Goal: Information Seeking & Learning: Learn about a topic

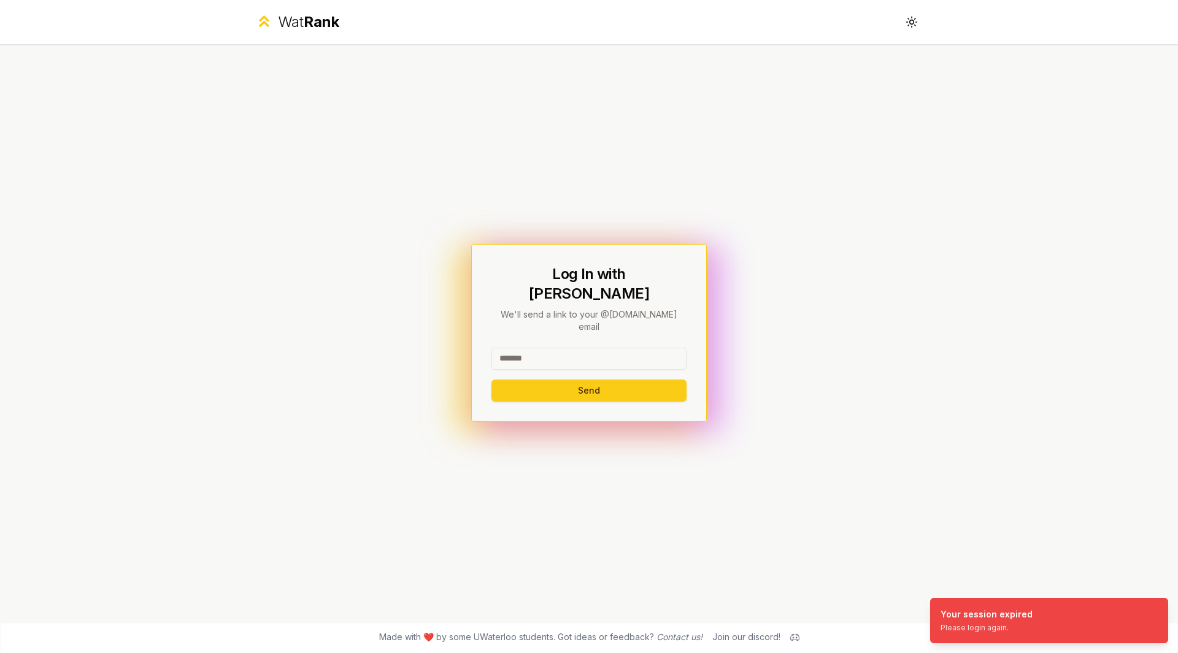
click at [567, 348] on input at bounding box center [588, 359] width 195 height 22
type input "*****"
click at [491, 380] on button "Send" at bounding box center [588, 391] width 195 height 22
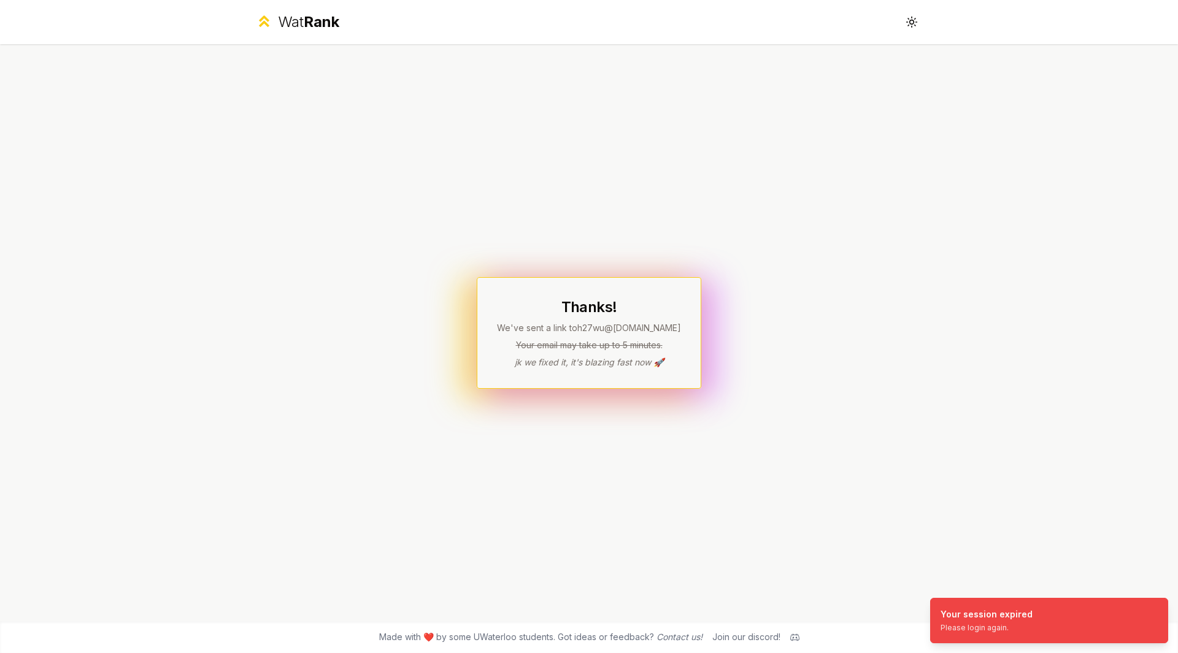
click at [957, 225] on div "Wat Rank Toggle theme Thanks! We've sent a link to h27wu @[DOMAIN_NAME] Your em…" at bounding box center [589, 326] width 1178 height 653
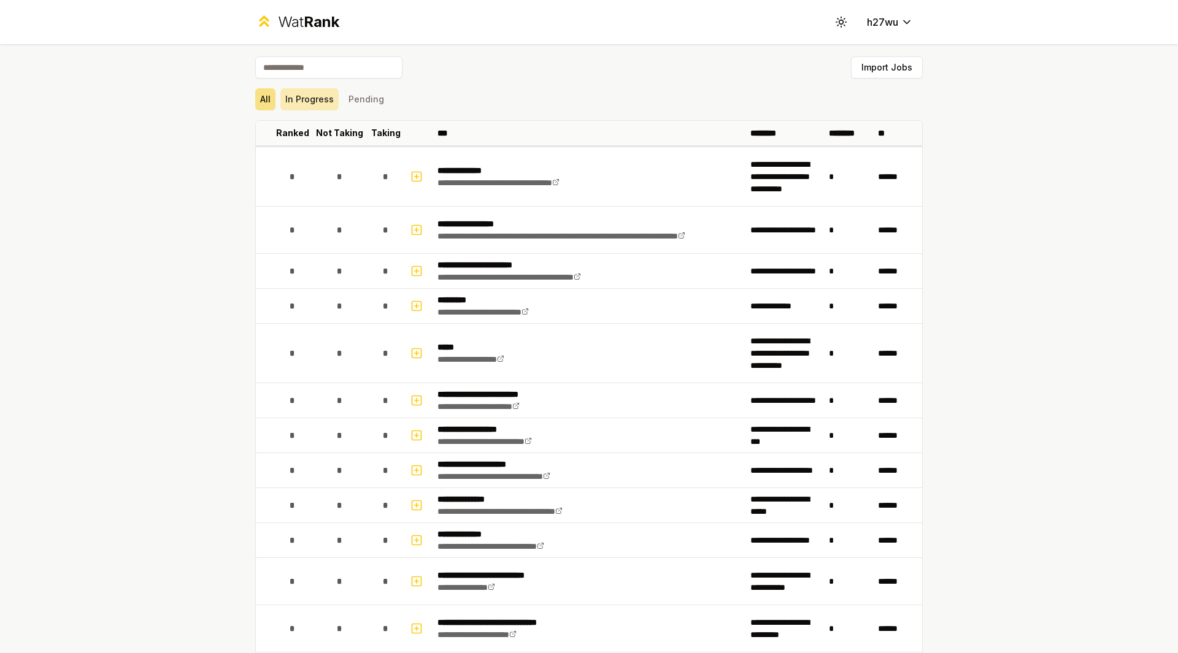
click at [309, 100] on button "In Progress" at bounding box center [309, 99] width 58 height 22
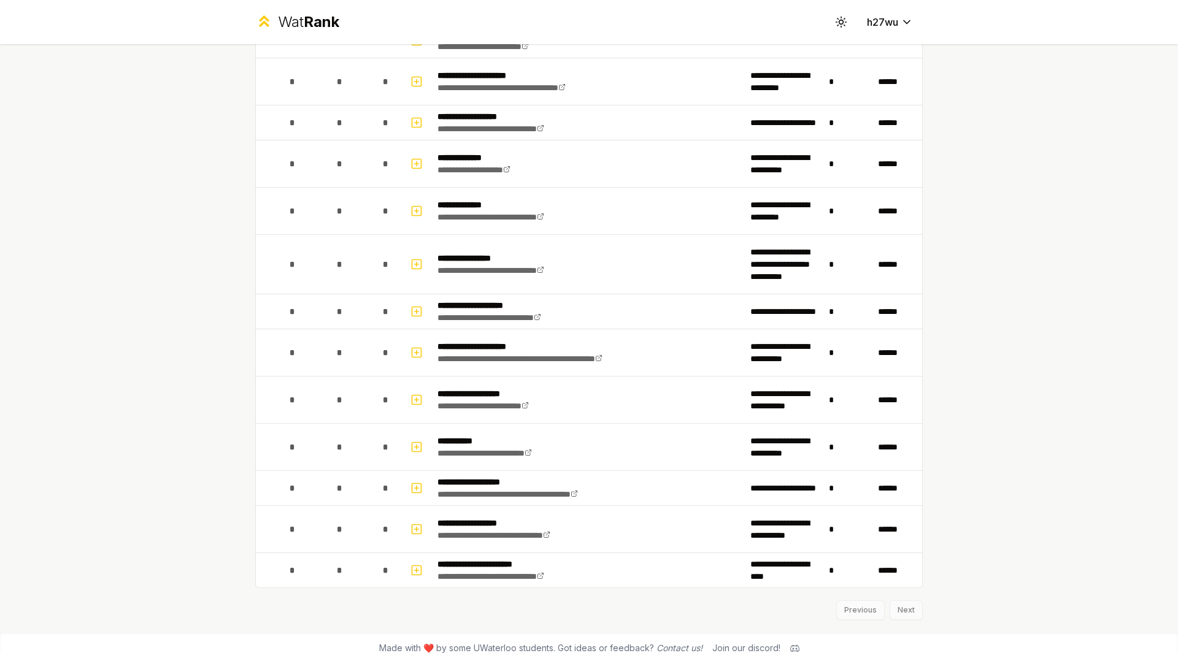
scroll to position [2008, 0]
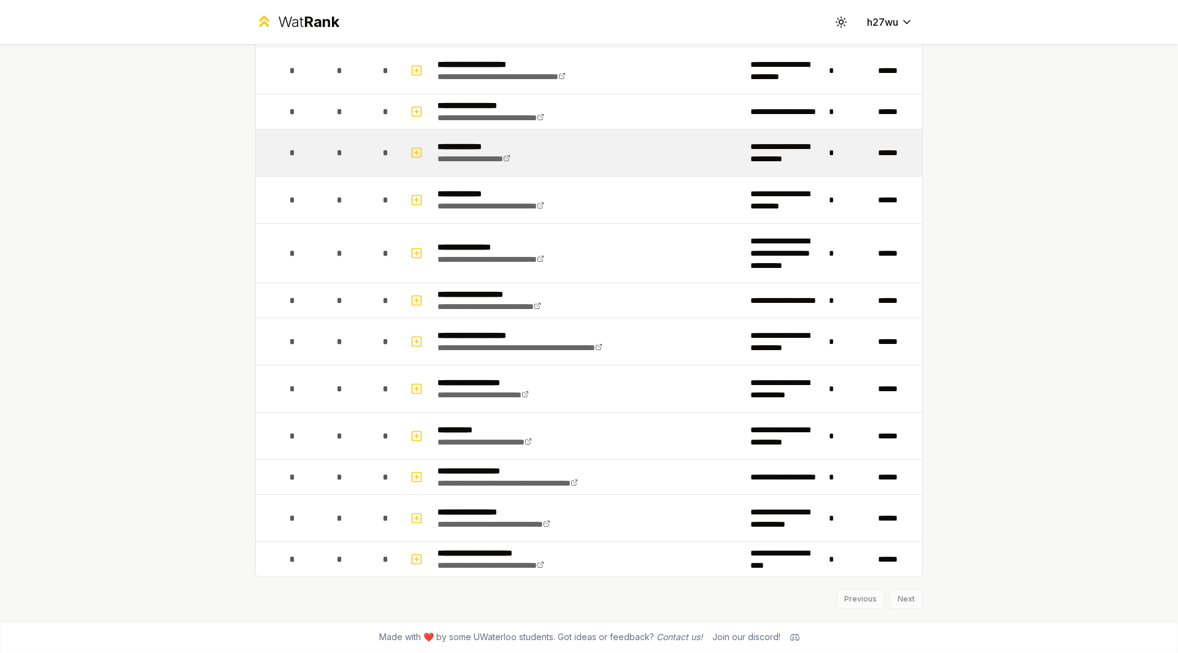
click at [604, 150] on td "**********" at bounding box center [588, 152] width 313 height 47
click at [403, 153] on td at bounding box center [417, 152] width 29 height 47
click at [415, 154] on icon "button" at bounding box center [416, 152] width 12 height 15
select select
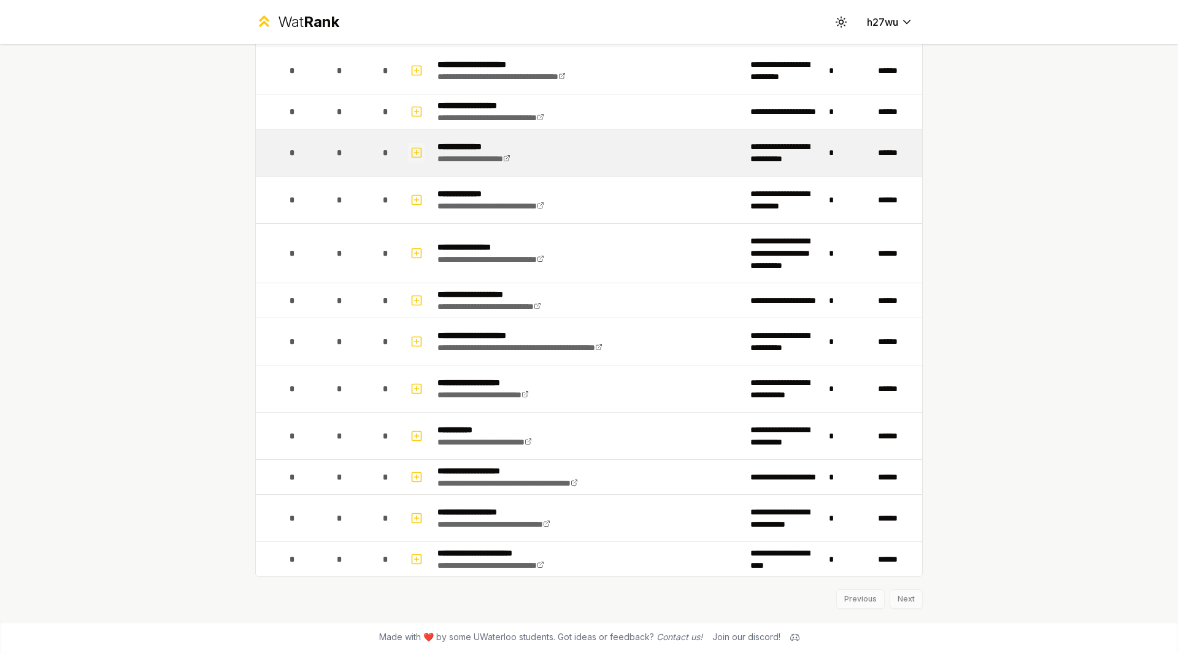
select select
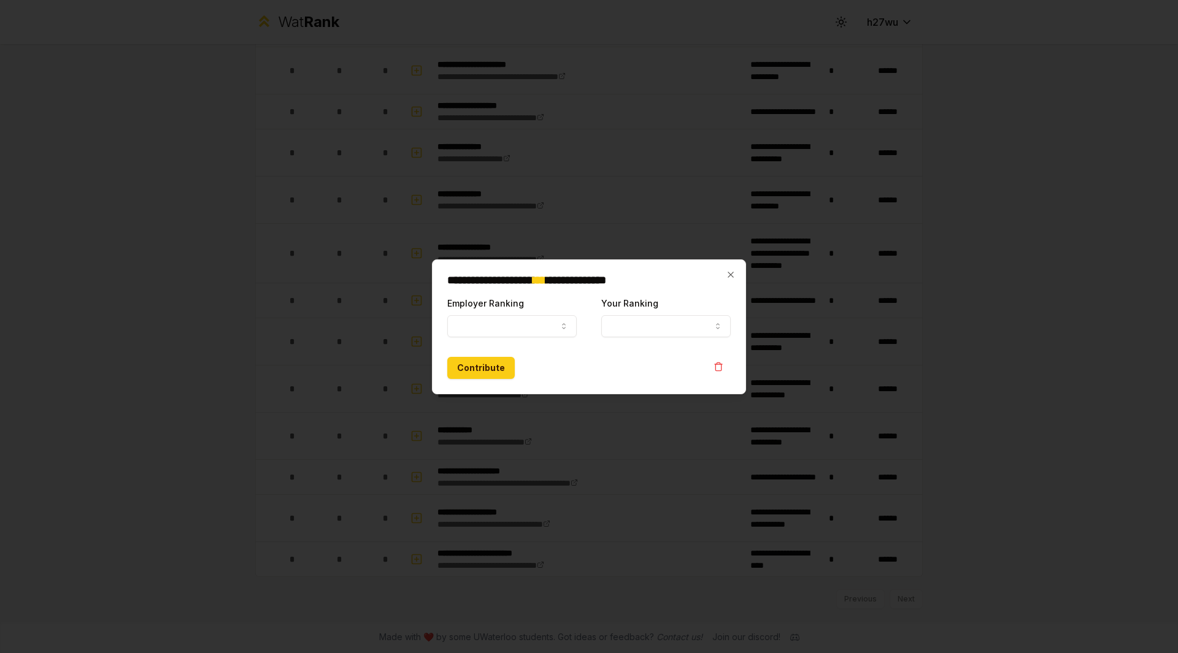
click at [724, 272] on div "**********" at bounding box center [589, 326] width 314 height 135
click at [729, 275] on icon "button" at bounding box center [731, 275] width 10 height 10
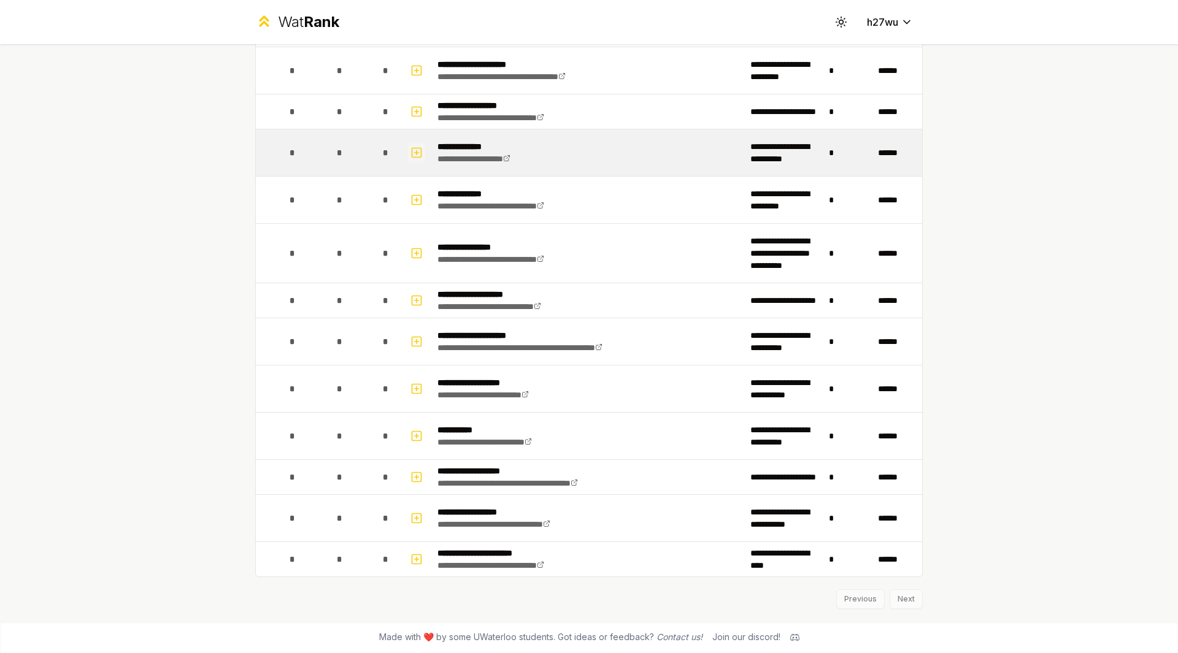
click at [413, 155] on icon "button" at bounding box center [416, 152] width 12 height 15
select select
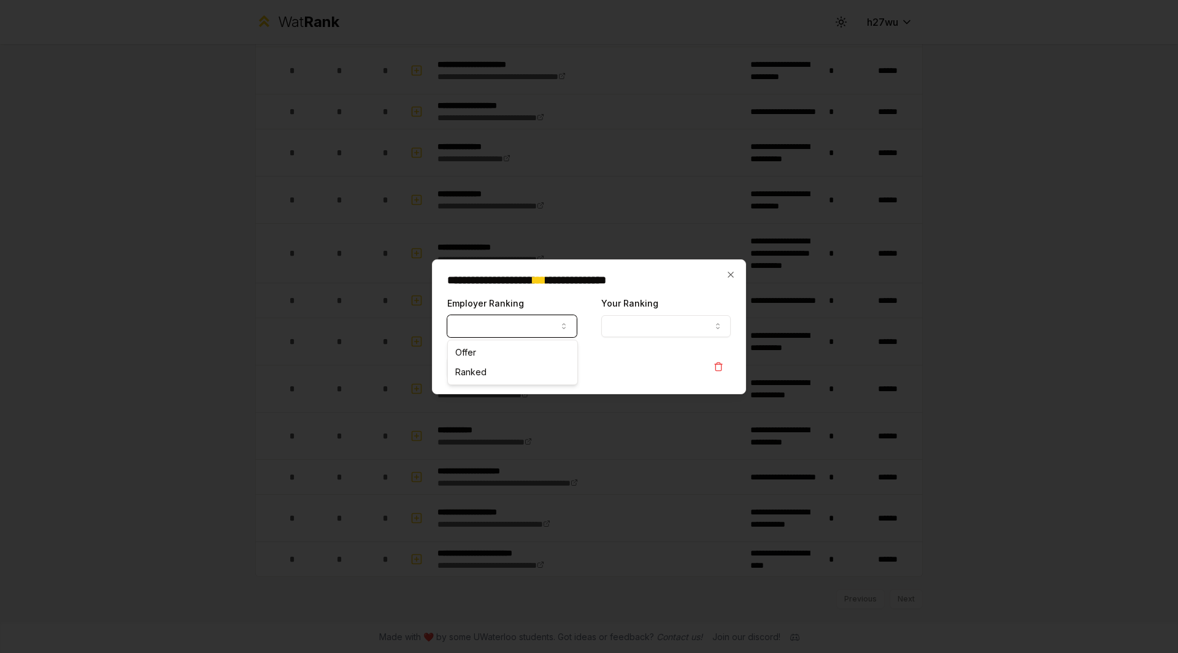
click at [524, 334] on button "Employer Ranking" at bounding box center [511, 326] width 129 height 22
click at [662, 329] on button "Your Ranking" at bounding box center [665, 326] width 129 height 22
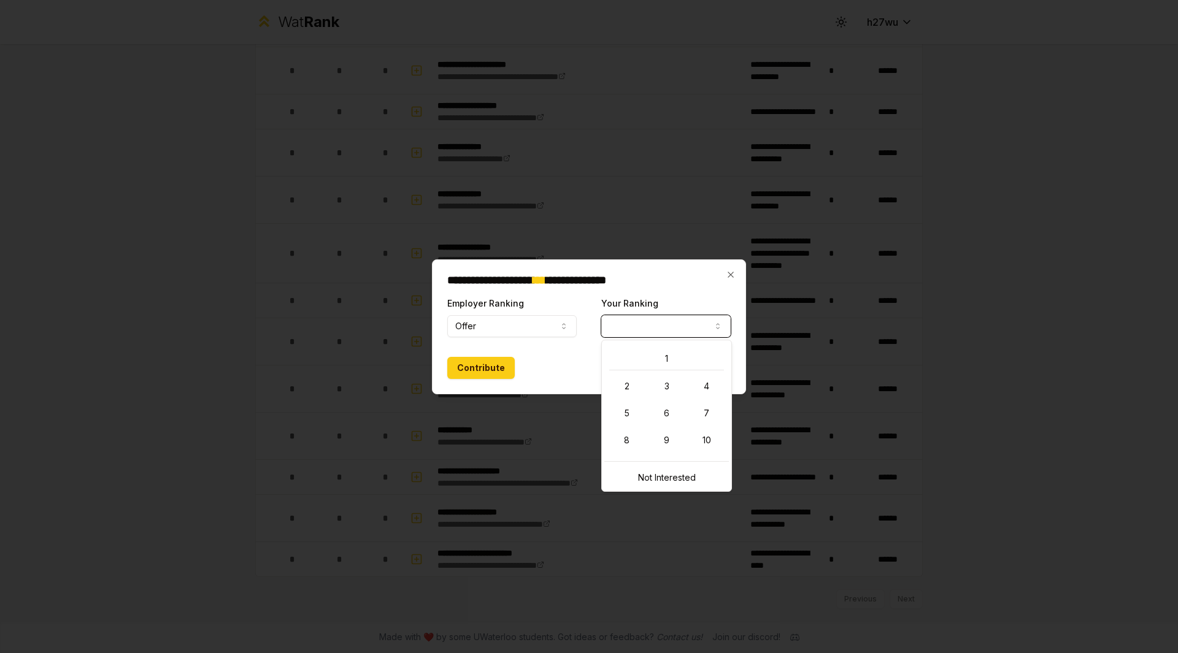
click at [662, 329] on button "Your Ranking" at bounding box center [665, 326] width 129 height 22
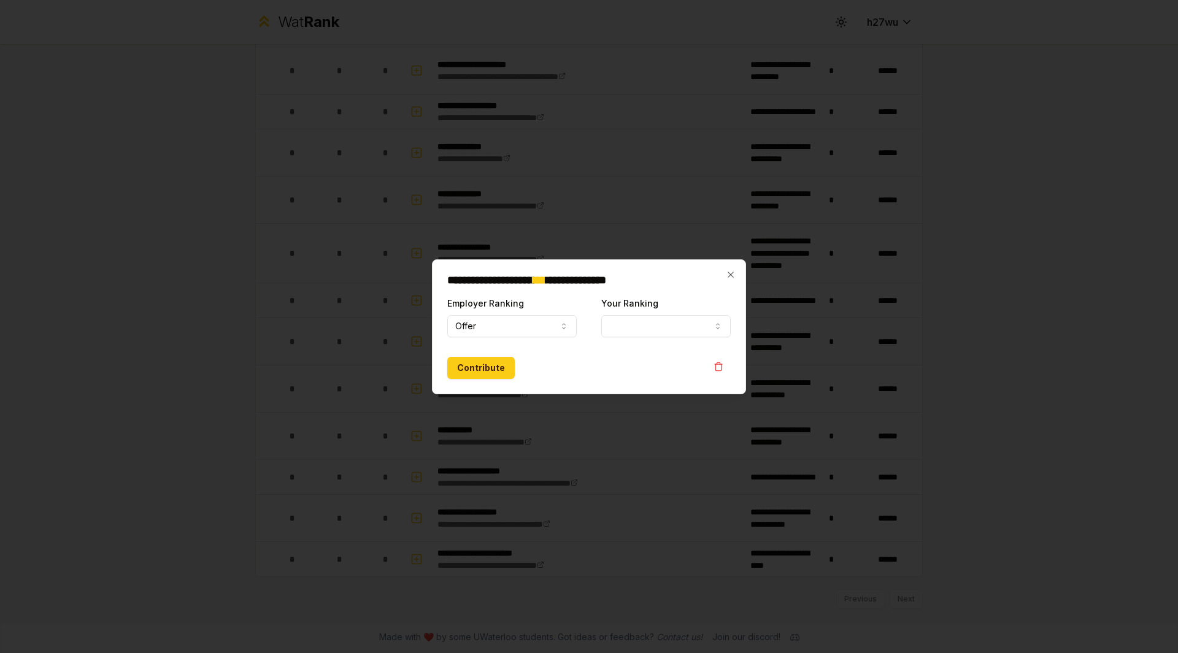
click at [738, 273] on div "**********" at bounding box center [589, 326] width 314 height 135
click at [728, 276] on icon "button" at bounding box center [731, 275] width 10 height 10
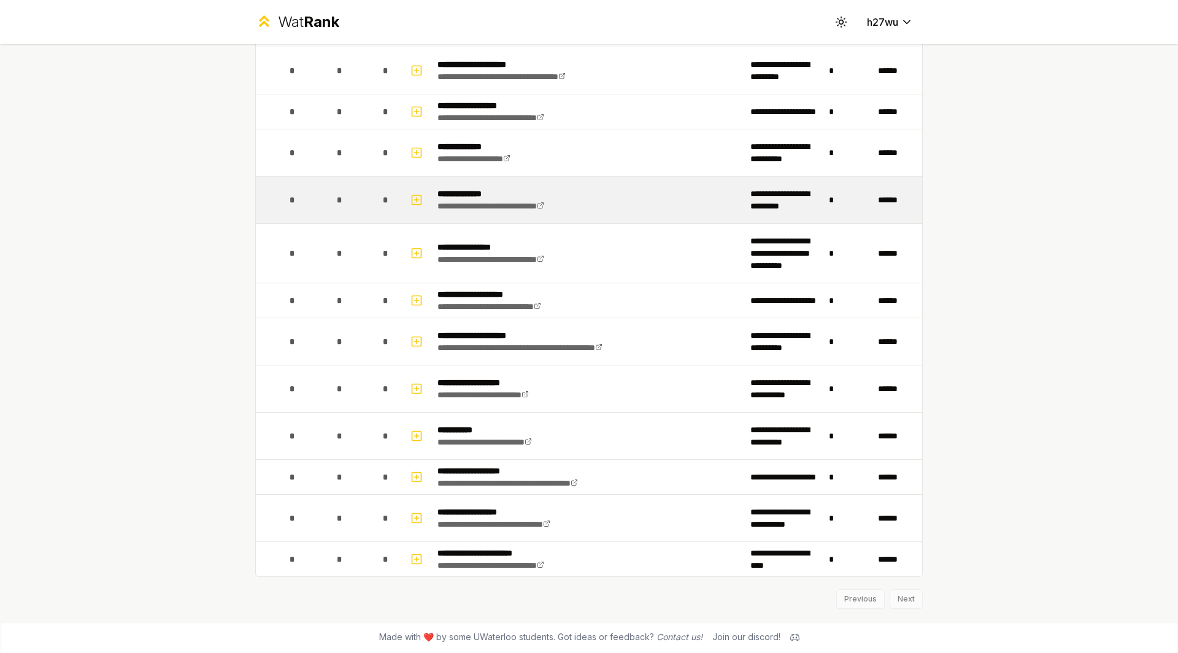
scroll to position [1948, 0]
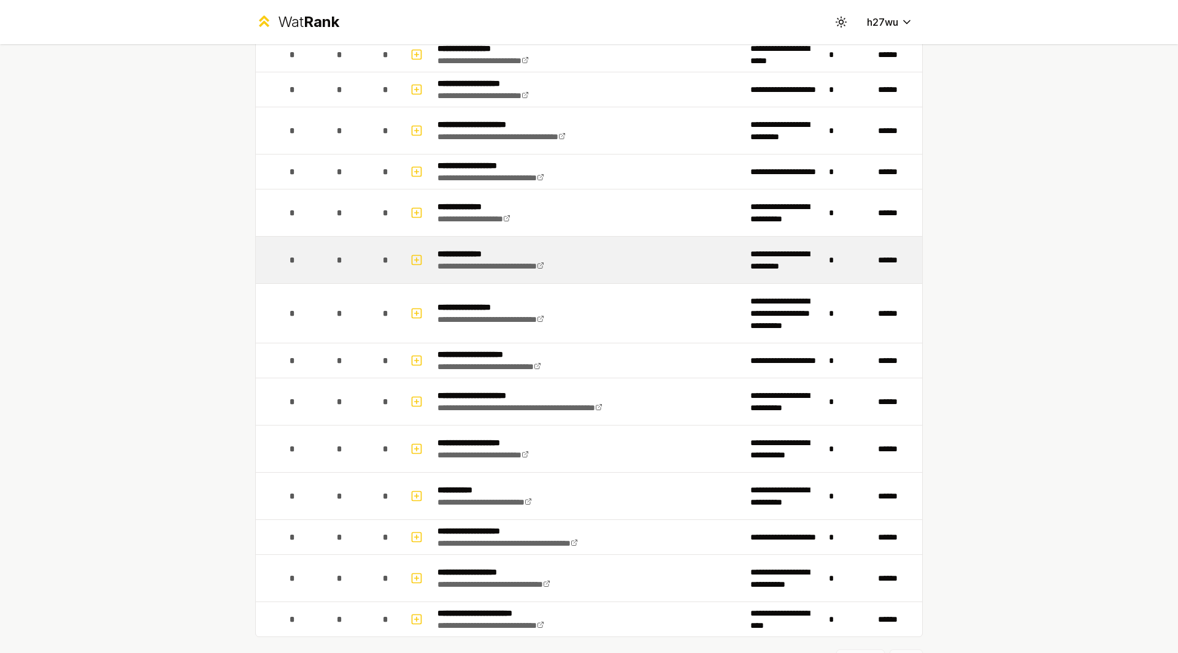
click at [374, 273] on td "*" at bounding box center [386, 260] width 34 height 47
click at [328, 261] on div "*" at bounding box center [339, 260] width 25 height 25
click at [415, 258] on icon "button" at bounding box center [416, 260] width 12 height 15
select select
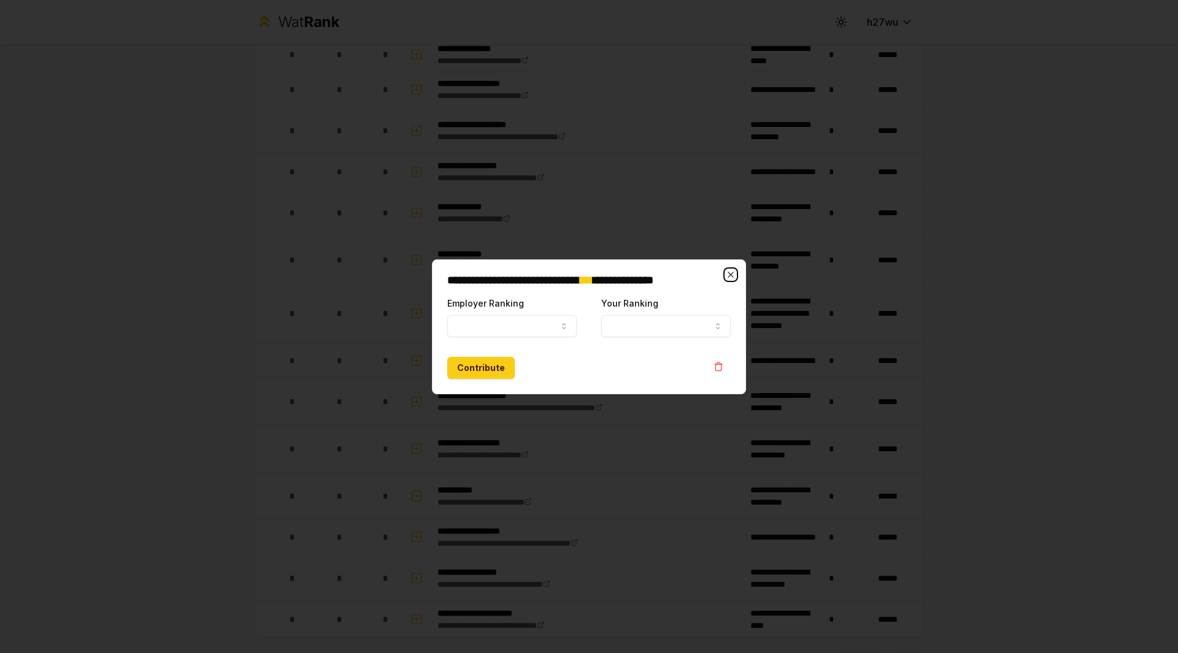
click at [727, 274] on icon "button" at bounding box center [731, 275] width 10 height 10
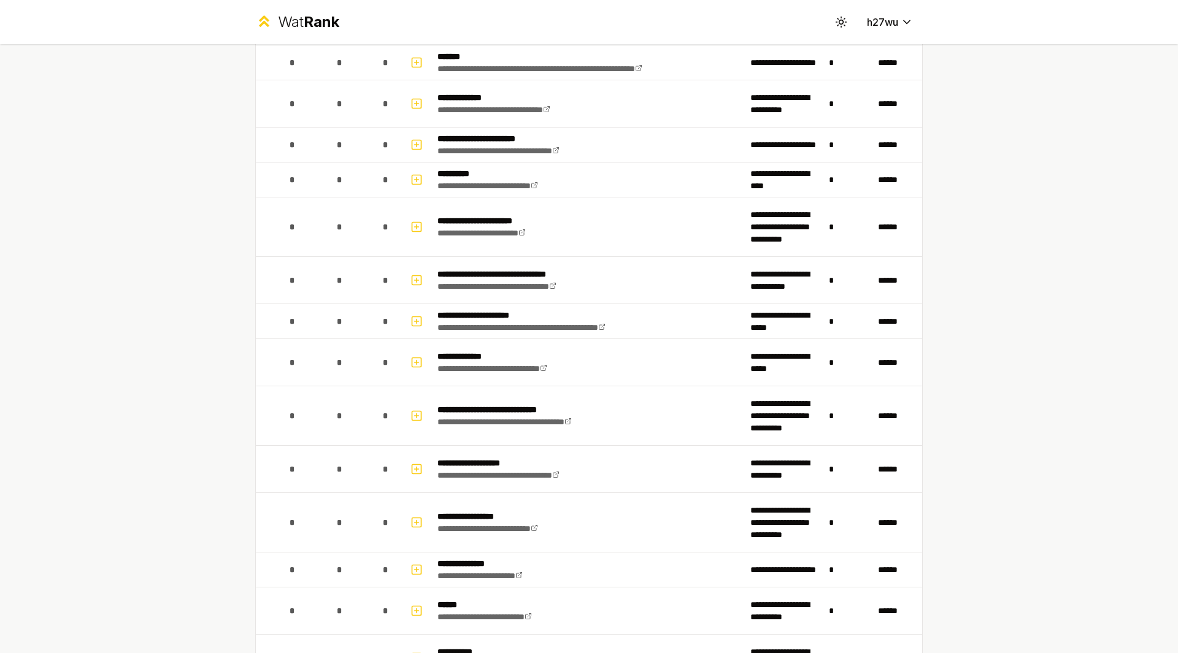
scroll to position [2008, 0]
